Goal: Information Seeking & Learning: Learn about a topic

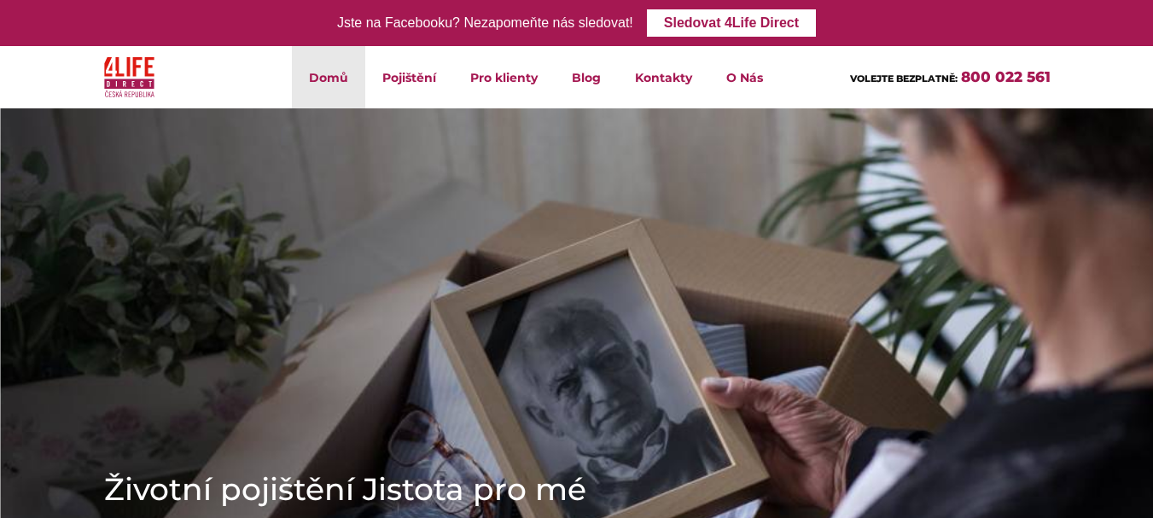
click at [483, 223] on img at bounding box center [576, 441] width 1153 height 666
click at [266, 295] on img at bounding box center [576, 441] width 1153 height 666
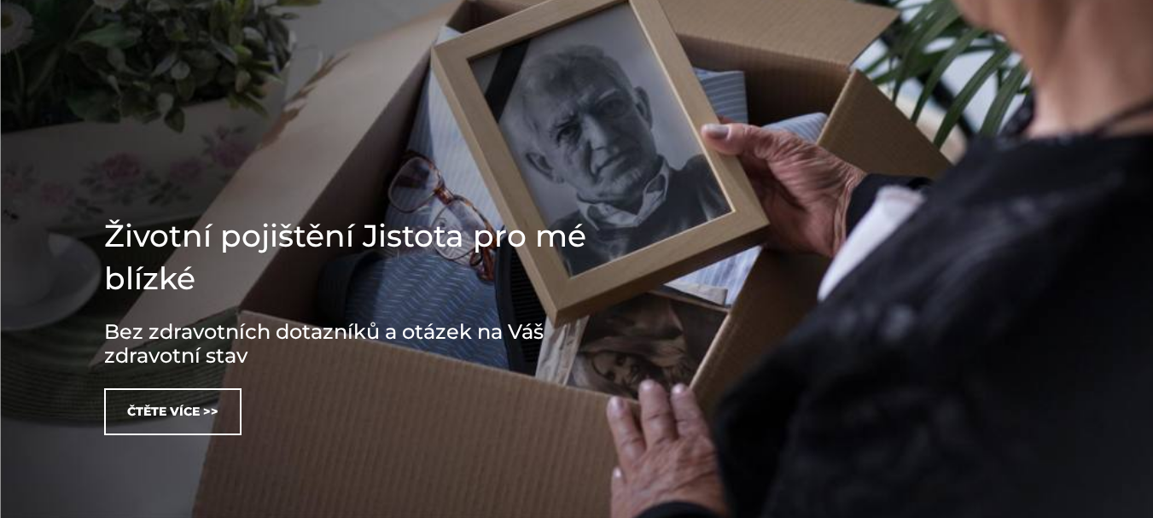
scroll to position [341, 0]
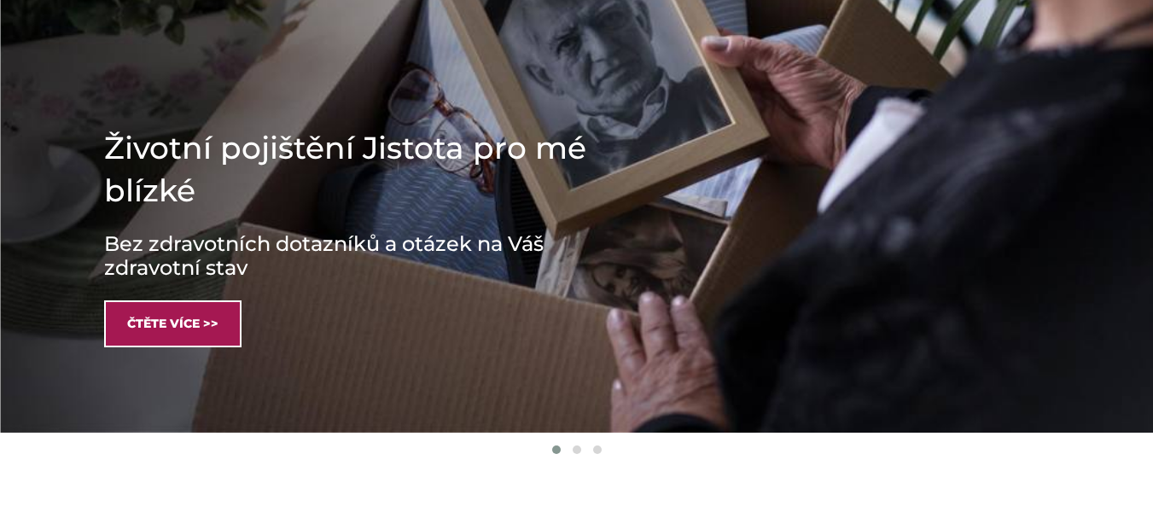
click at [152, 322] on link "Čtěte více >>" at bounding box center [172, 324] width 137 height 47
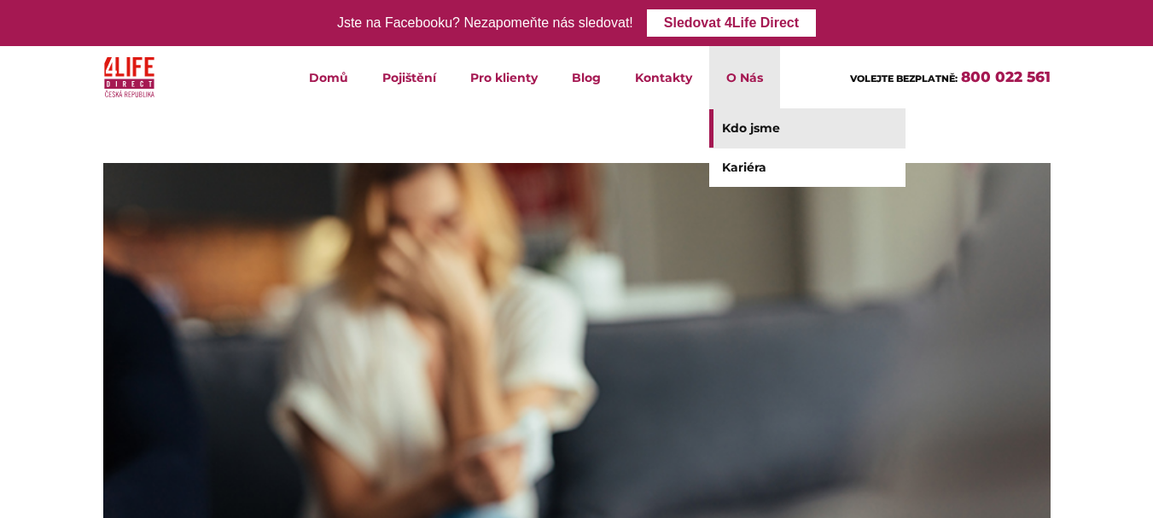
click at [768, 127] on link "Kdo jsme" at bounding box center [807, 128] width 196 height 38
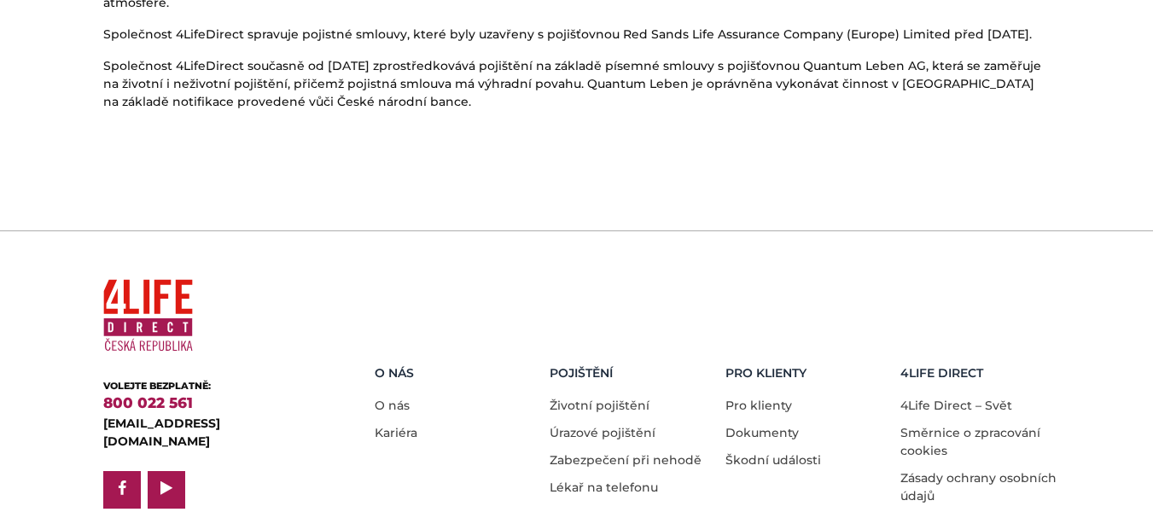
scroll to position [1206, 0]
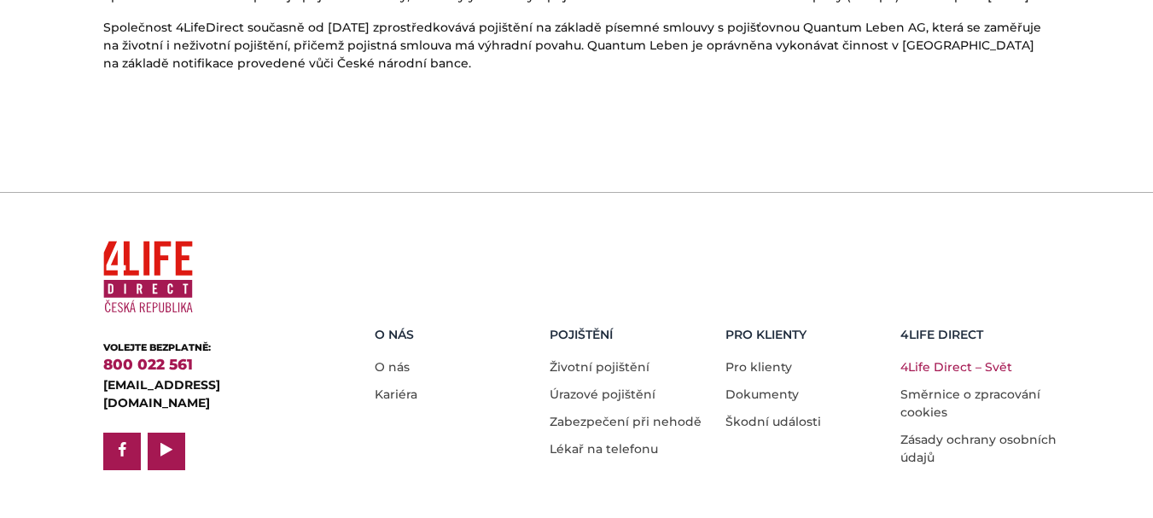
click at [944, 359] on link "4Life Direct – Svět" at bounding box center [957, 366] width 112 height 15
